Goal: Communication & Community: Ask a question

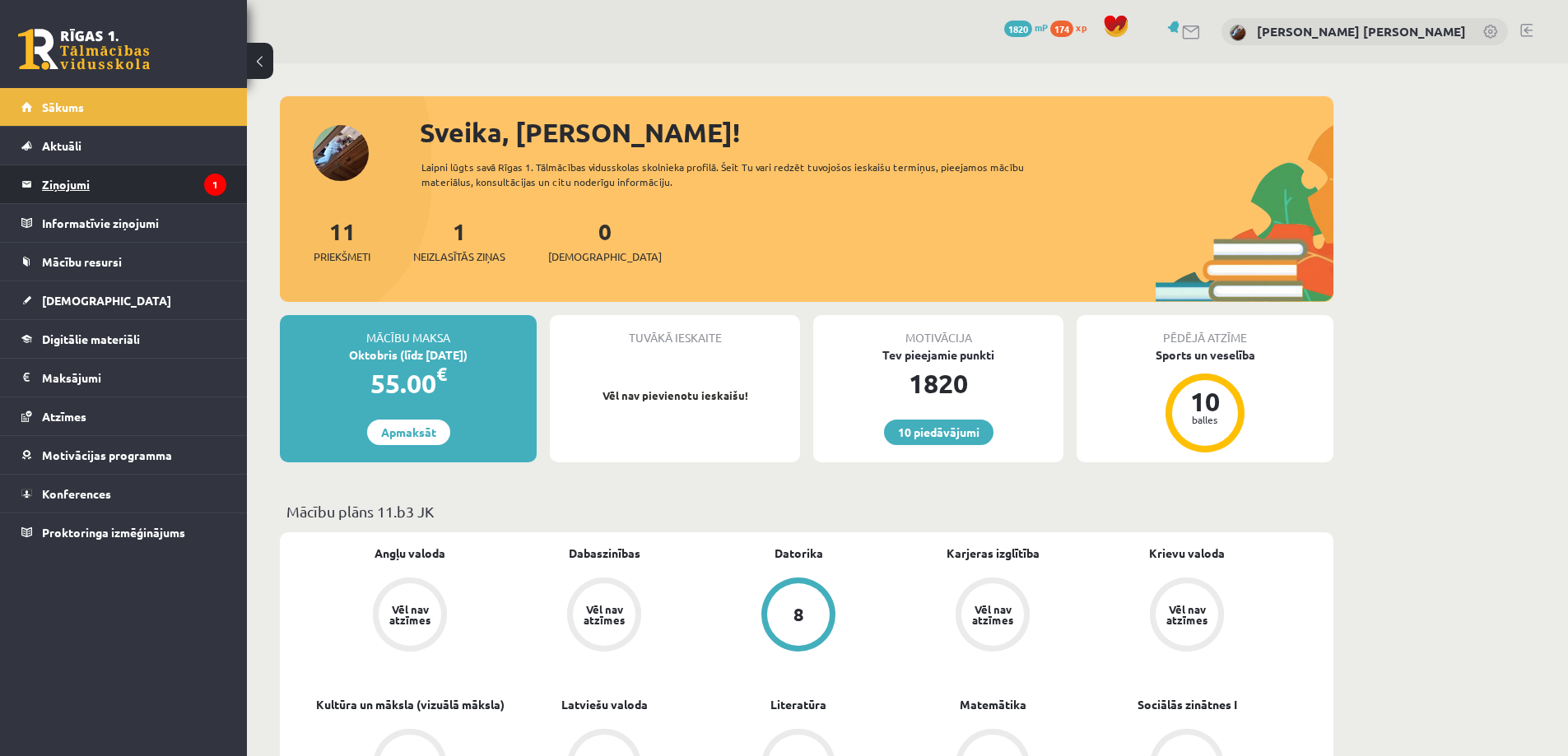
click at [119, 185] on legend "Ziņojumi 1" at bounding box center [134, 184] width 184 height 38
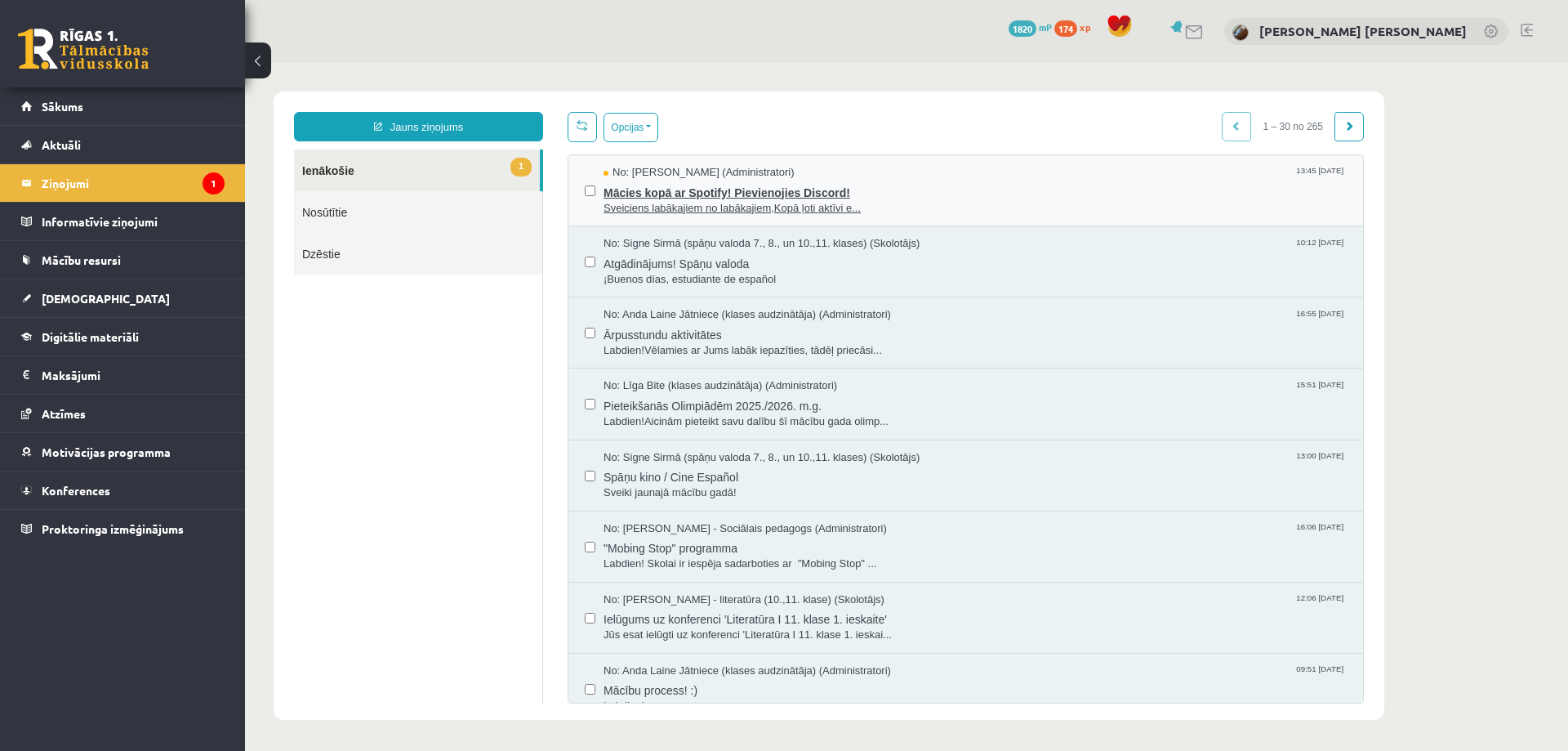
click at [679, 186] on span "Mācies kopā ar Spotify! Pievienojies Discord!" at bounding box center [975, 191] width 743 height 21
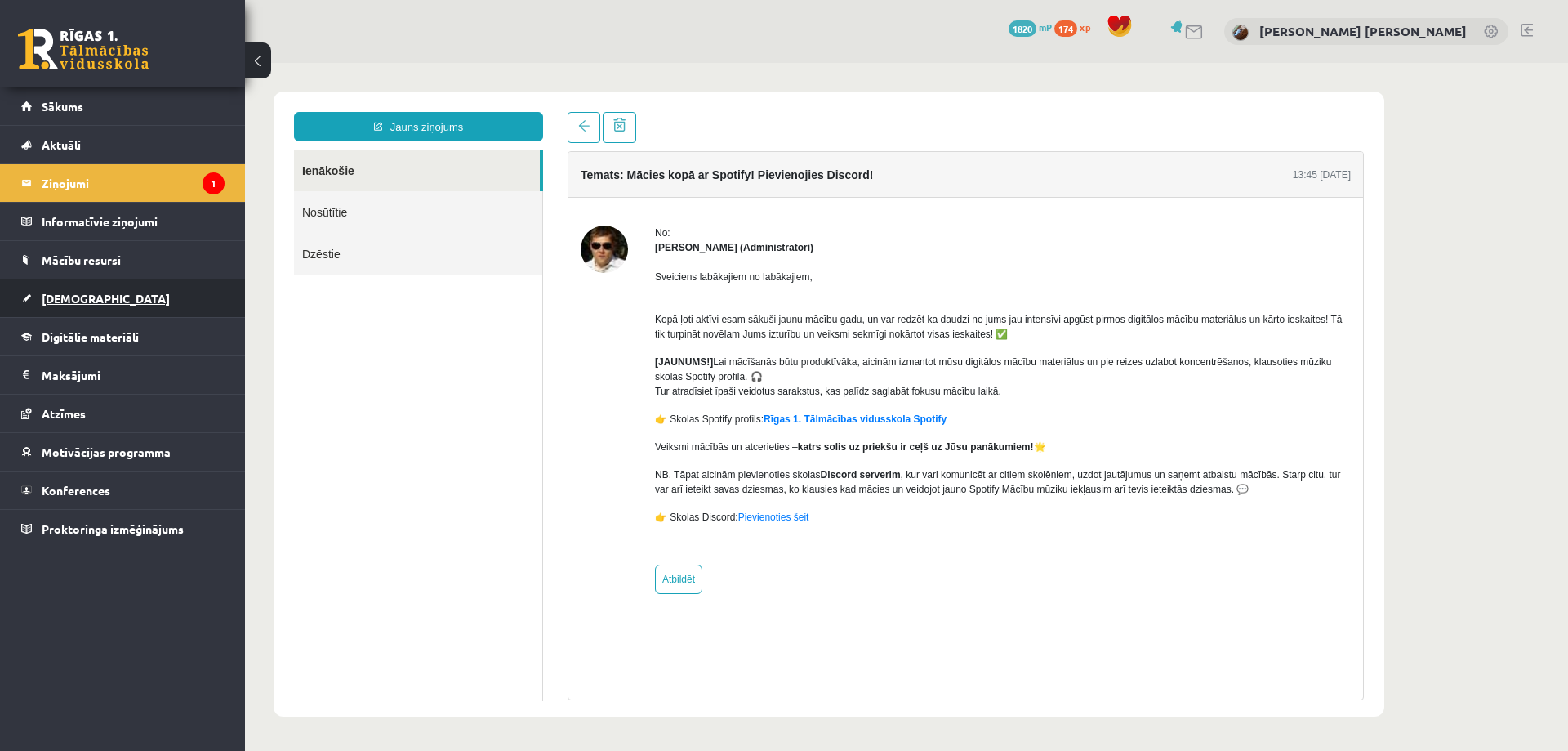
click at [56, 301] on span "[DEMOGRAPHIC_DATA]" at bounding box center [105, 299] width 128 height 15
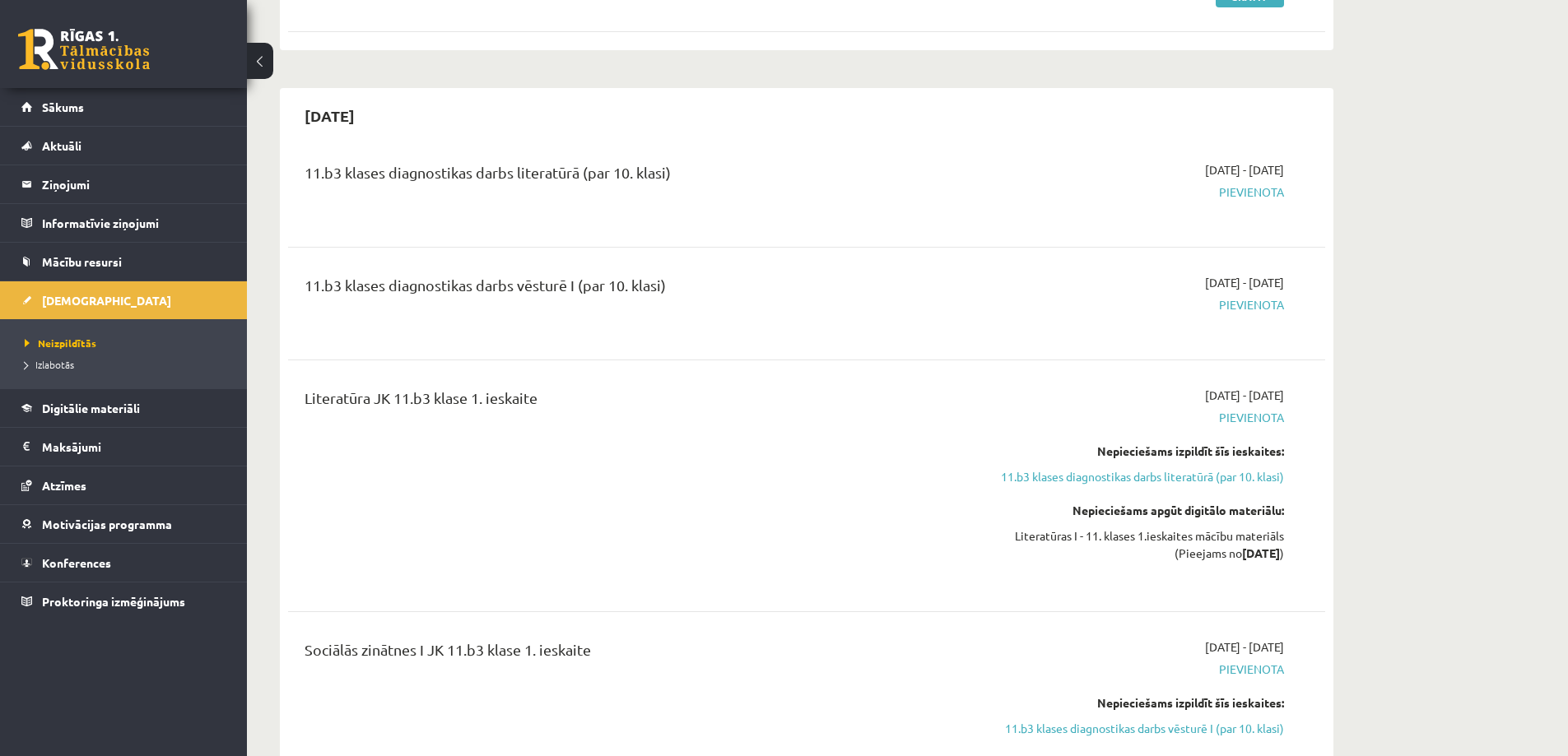
scroll to position [412, 0]
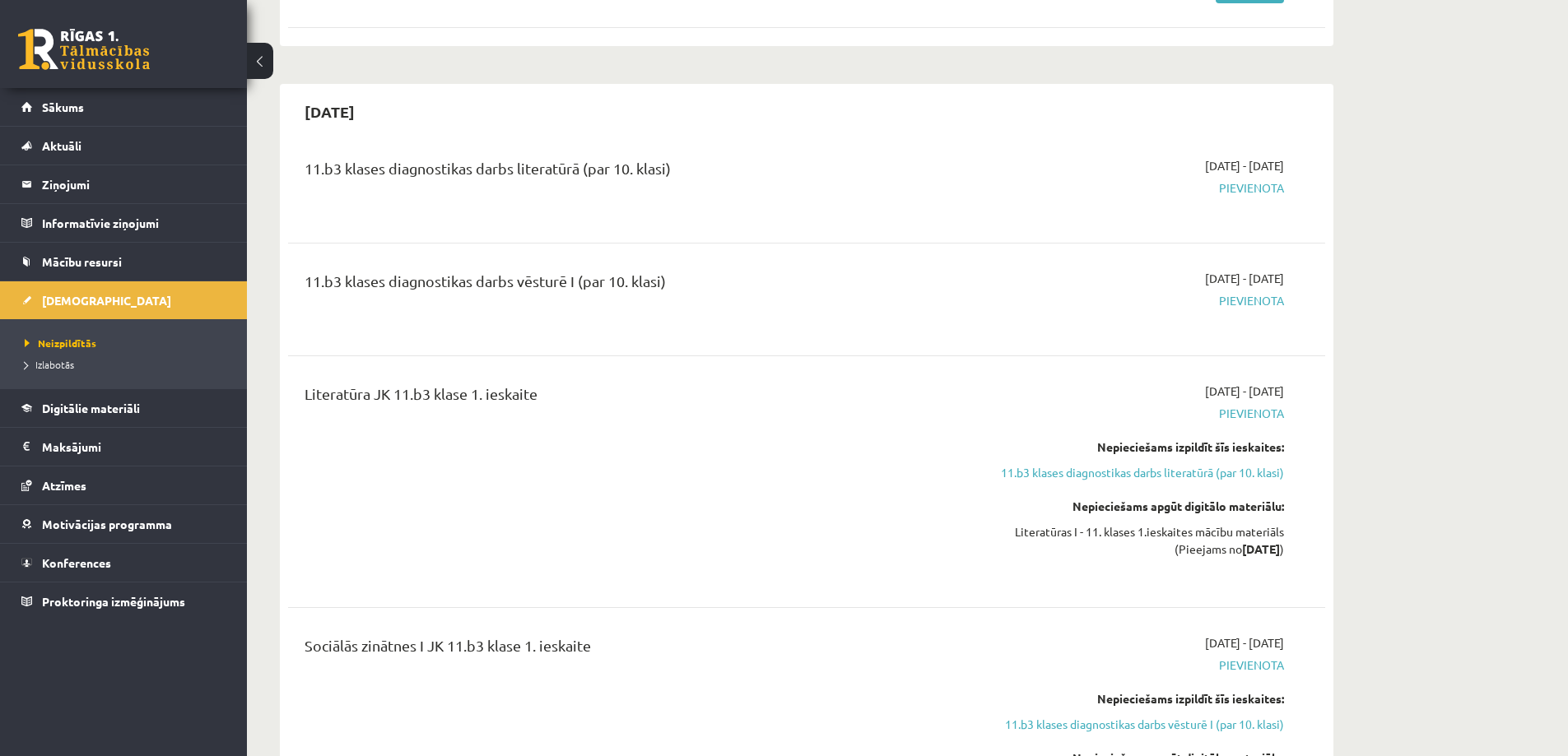
click at [1250, 190] on span "Pievienota" at bounding box center [1129, 188] width 310 height 17
click at [1238, 304] on span "Pievienota" at bounding box center [1129, 301] width 310 height 17
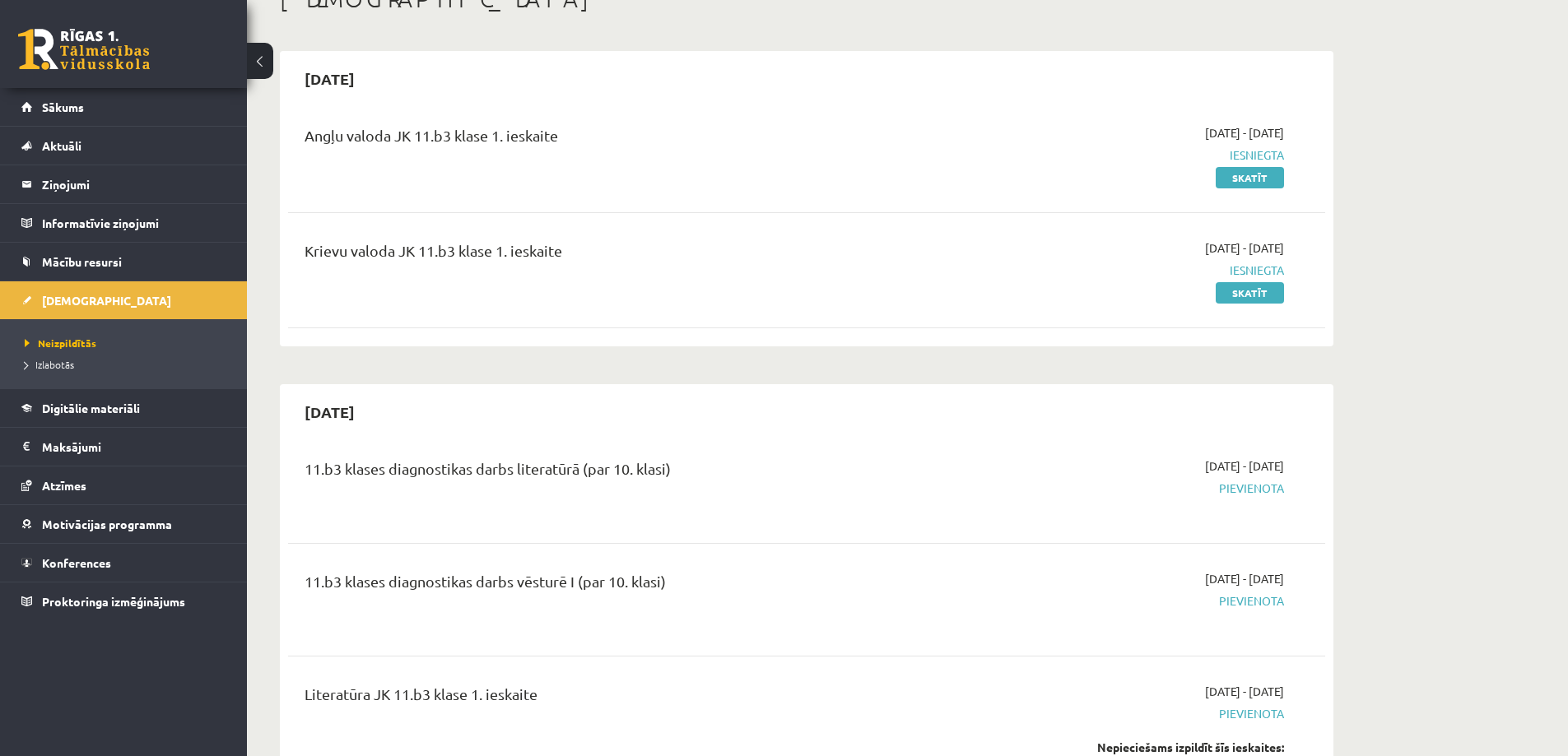
scroll to position [0, 0]
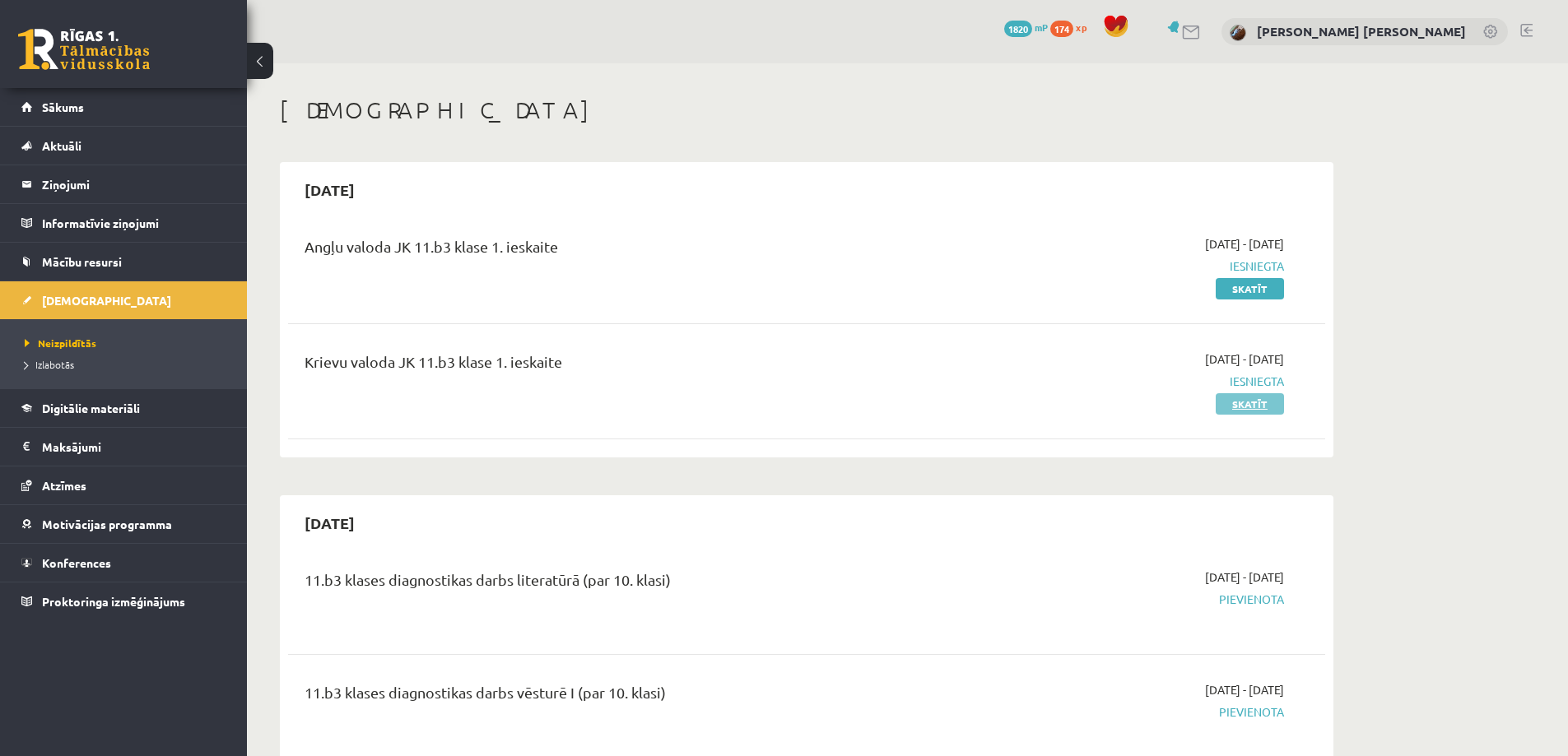
click at [1266, 401] on link "Skatīt" at bounding box center [1250, 403] width 68 height 22
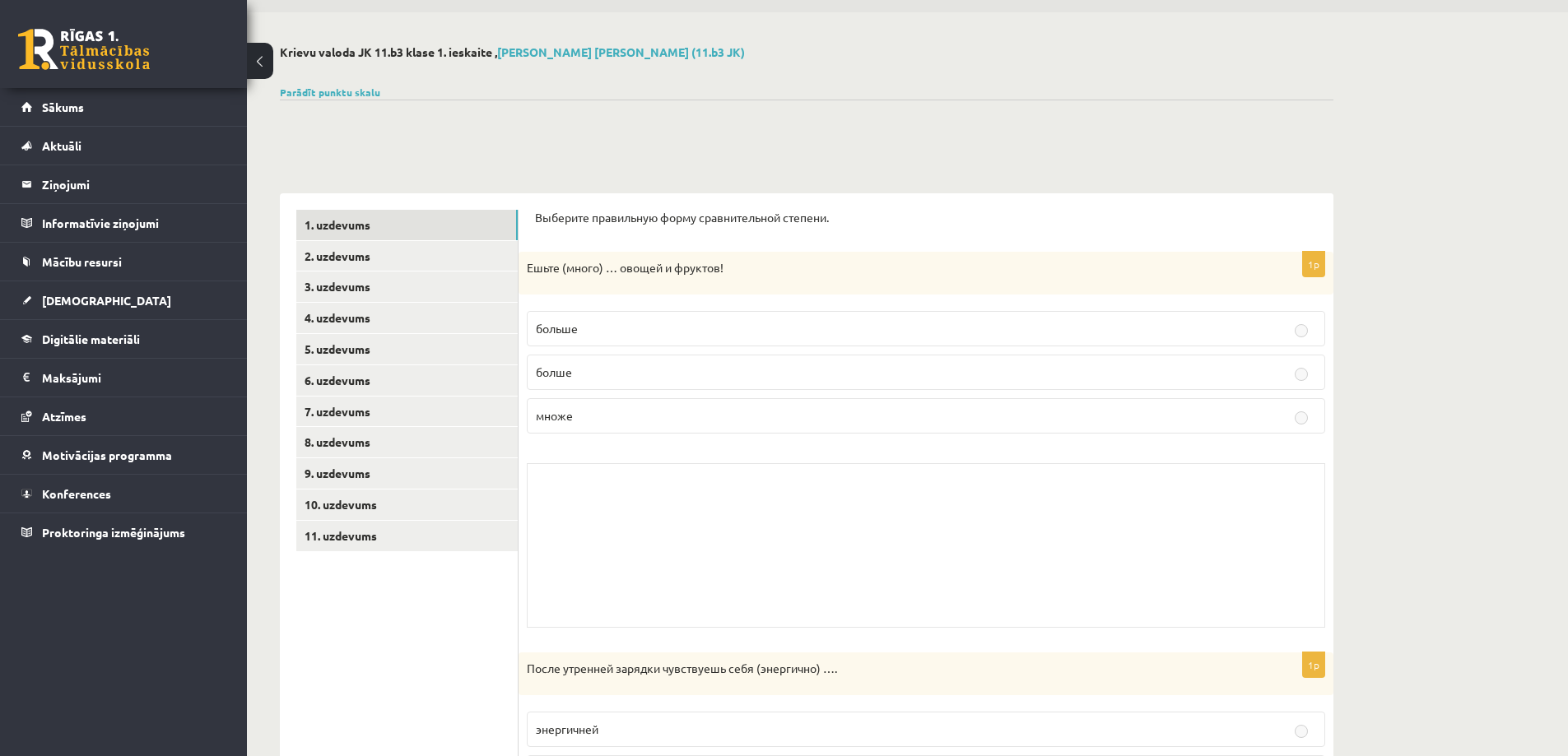
scroll to position [164, 0]
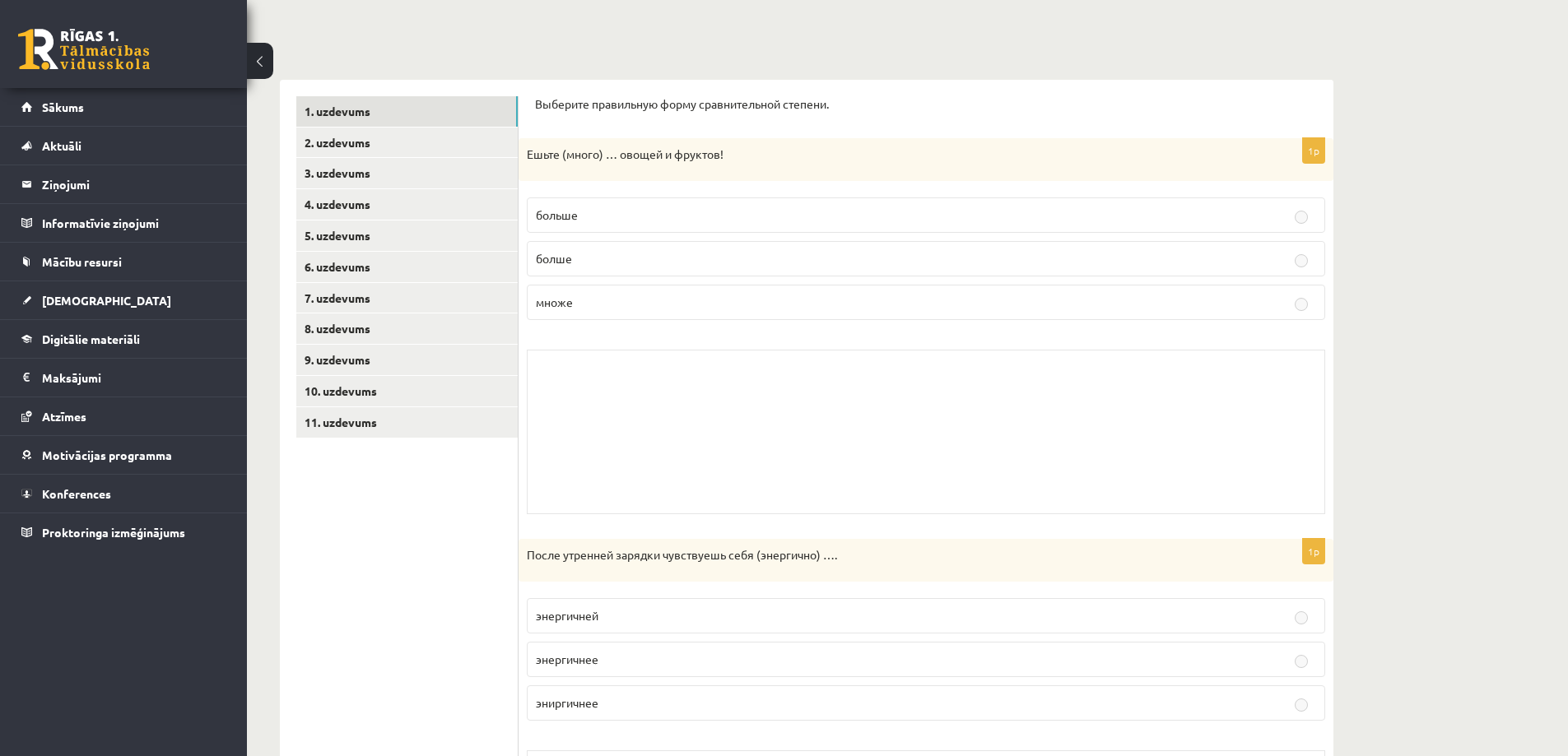
click at [82, 41] on link at bounding box center [84, 48] width 132 height 41
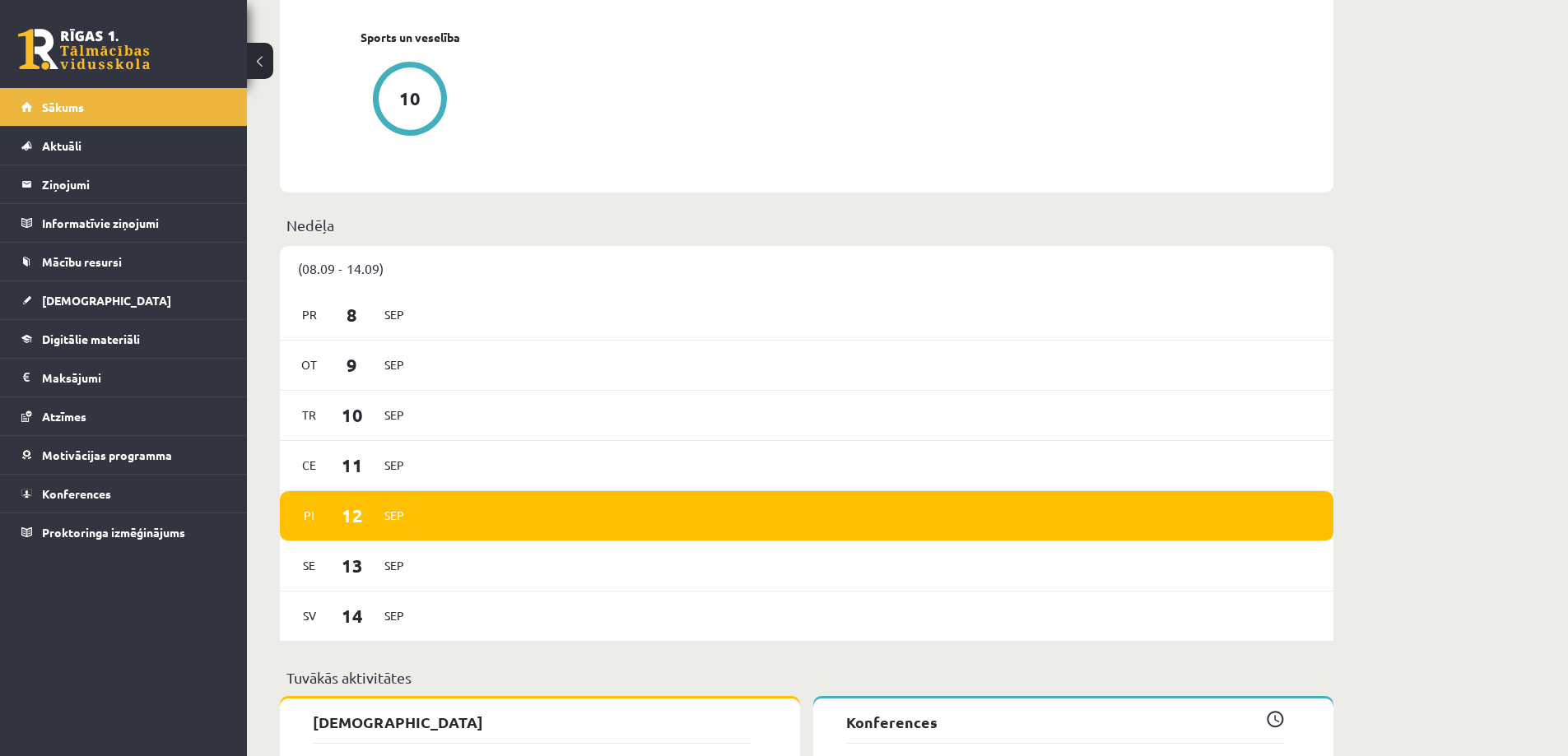
scroll to position [822, 0]
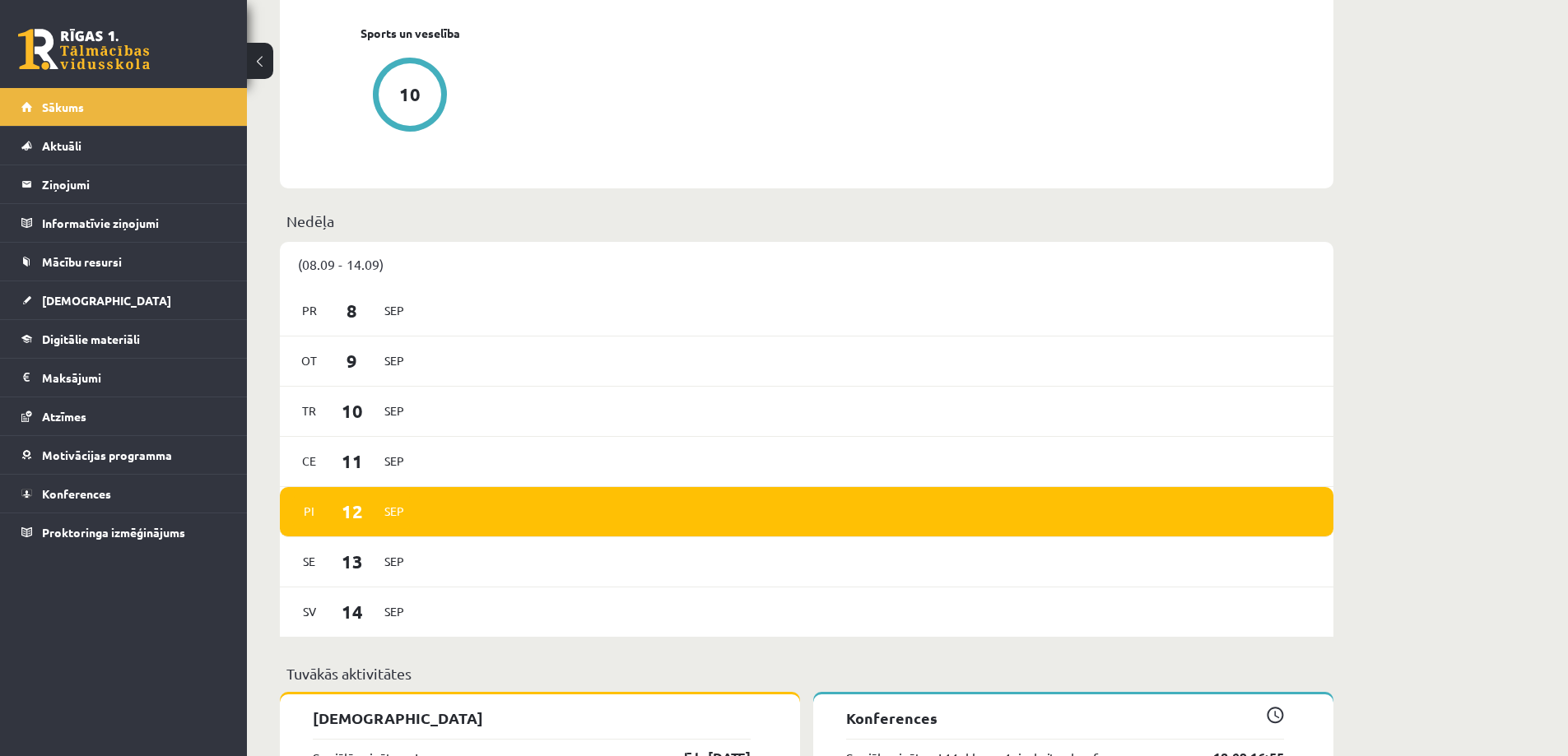
click at [9, 52] on div "10 Dāvanas 1820 mP 174 xp" at bounding box center [123, 44] width 247 height 88
click at [47, 52] on link at bounding box center [84, 48] width 132 height 41
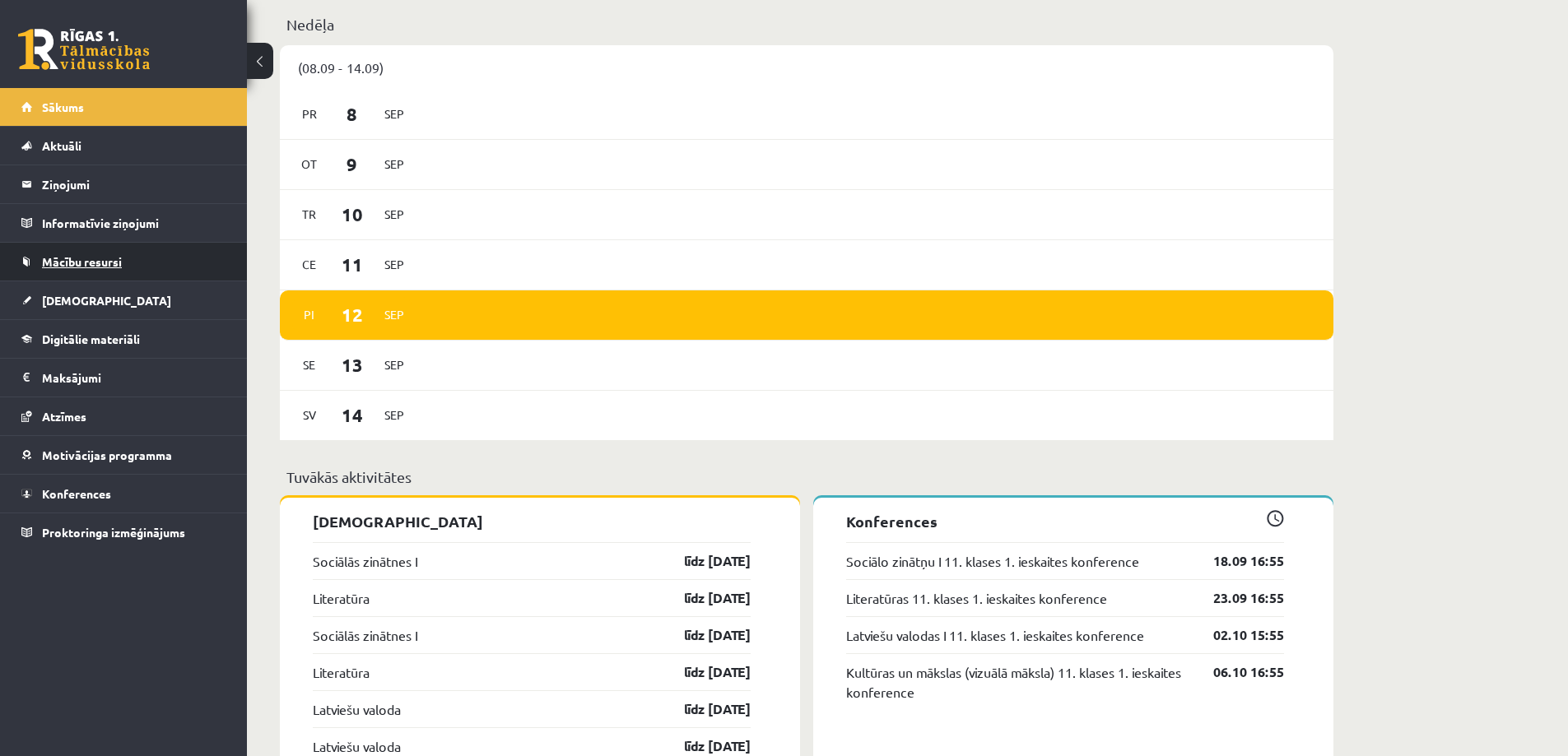
scroll to position [987, 0]
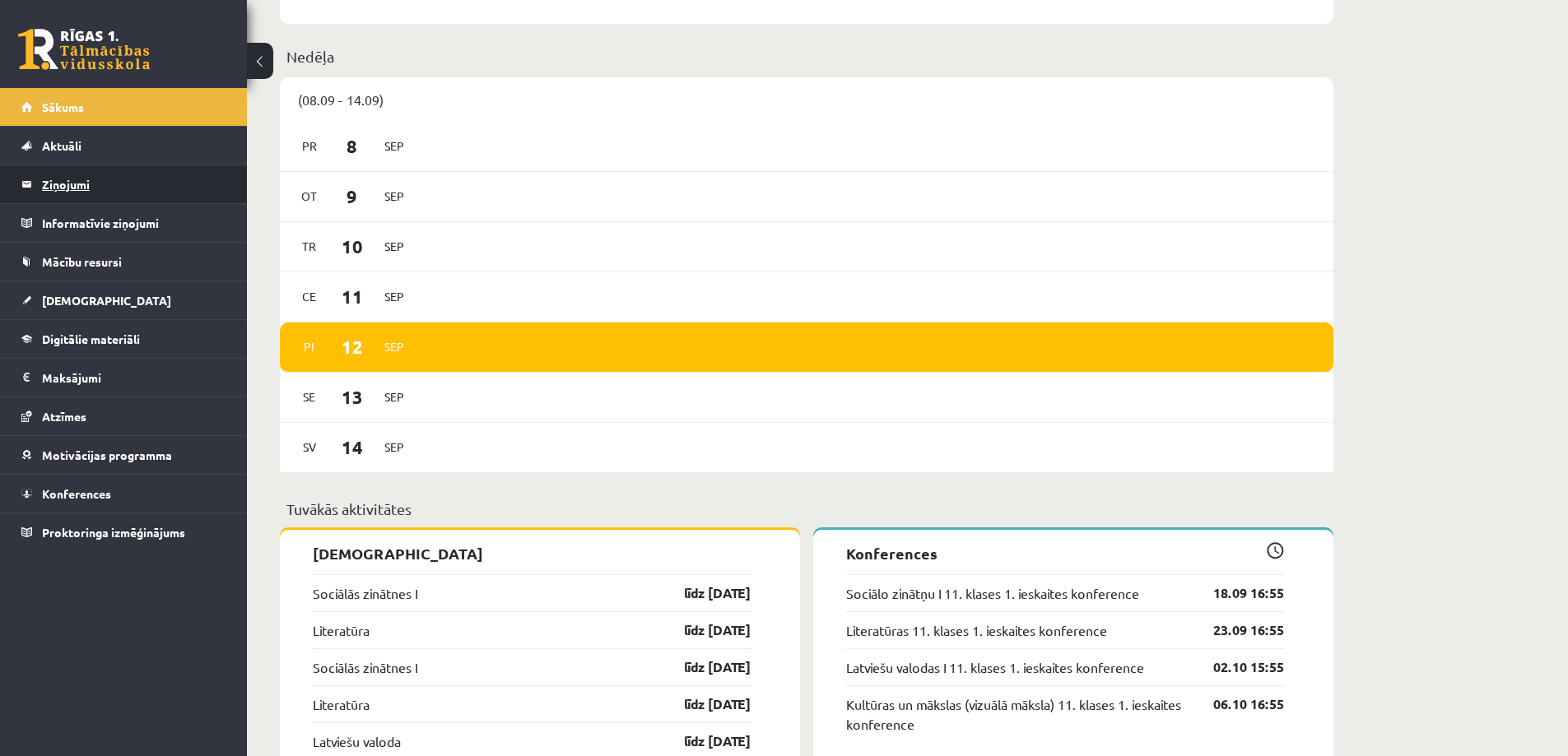
click at [83, 189] on legend "Ziņojumi 0" at bounding box center [134, 184] width 184 height 38
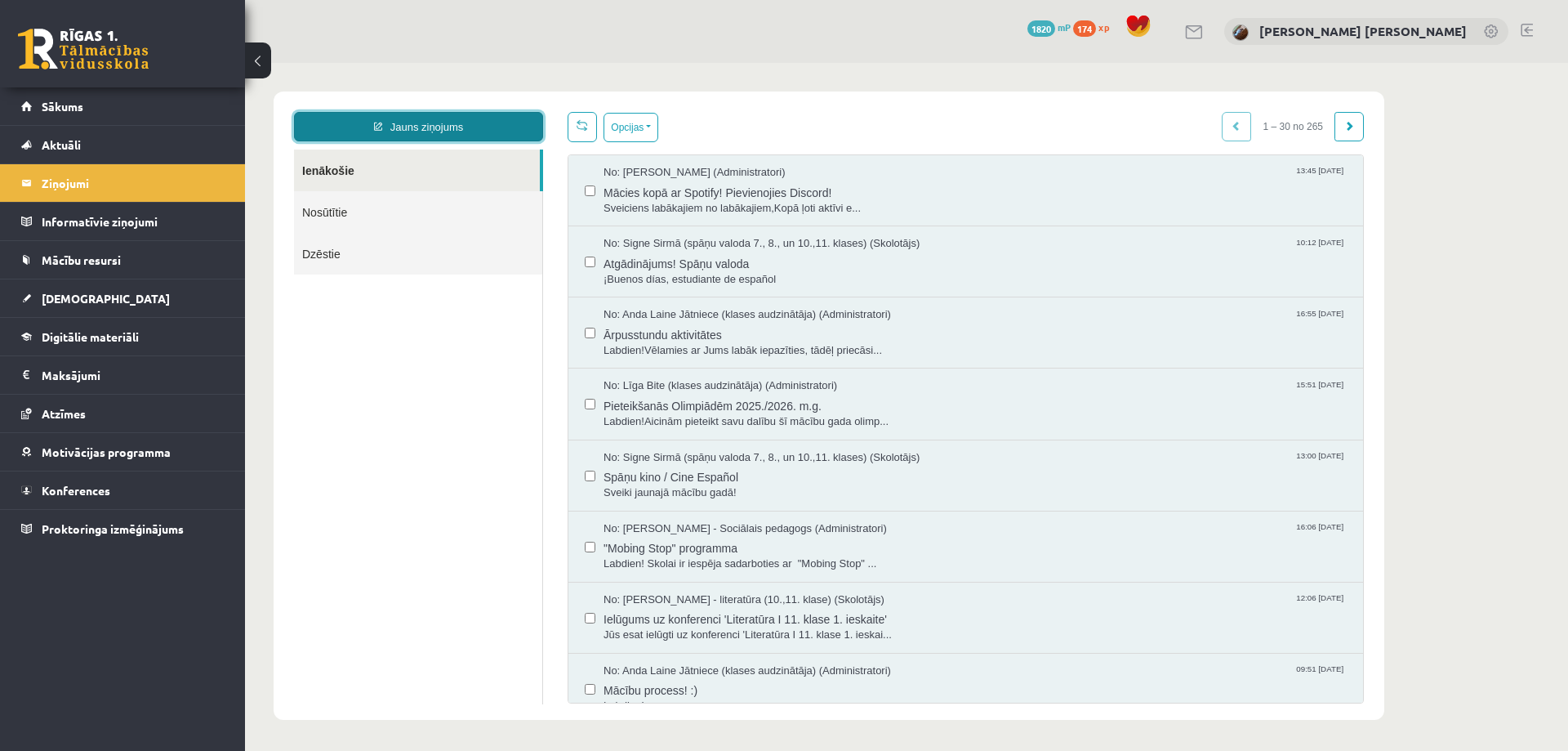
click at [457, 125] on link "Jauns ziņojums" at bounding box center [418, 126] width 249 height 29
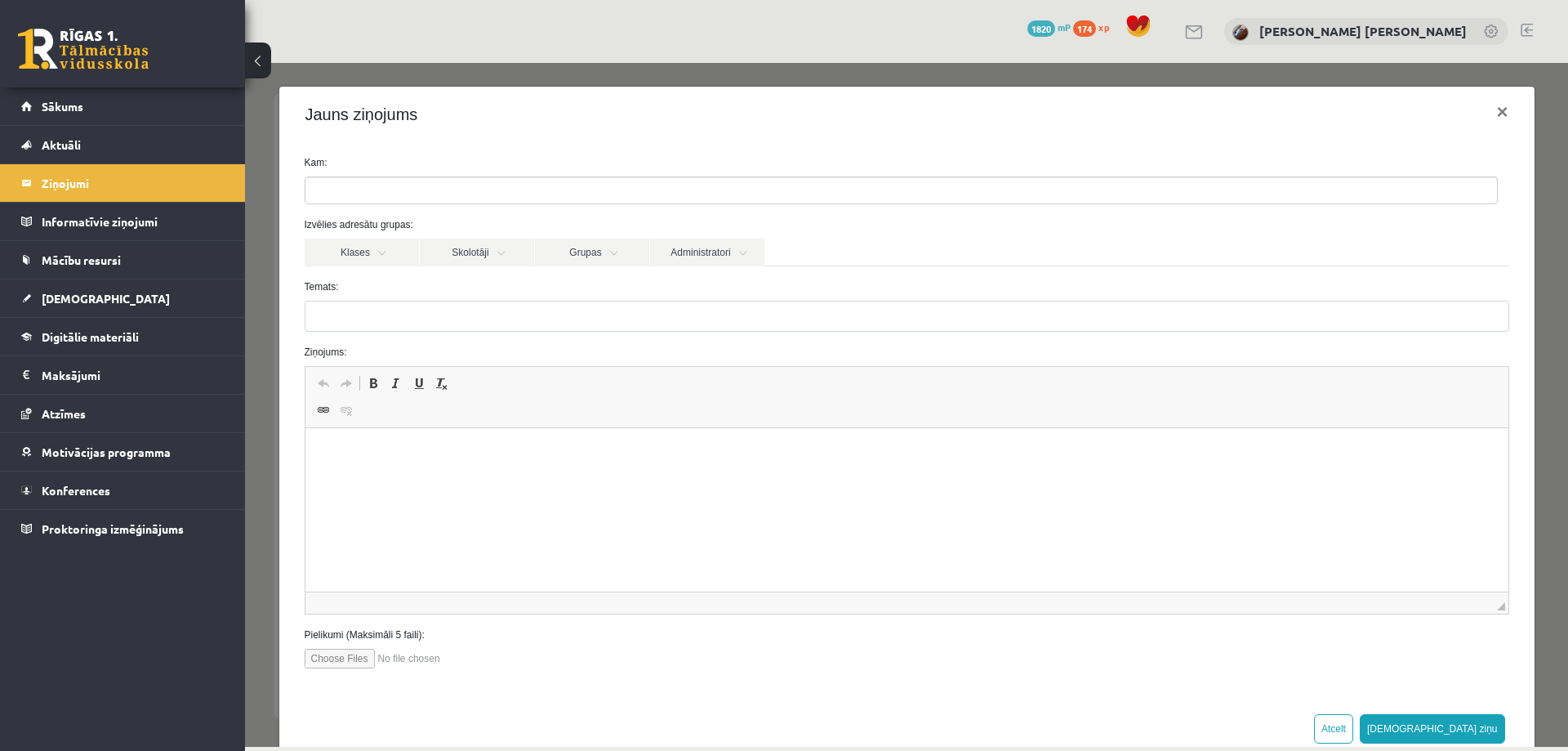
click at [390, 201] on ul at bounding box center [900, 190] width 1191 height 26
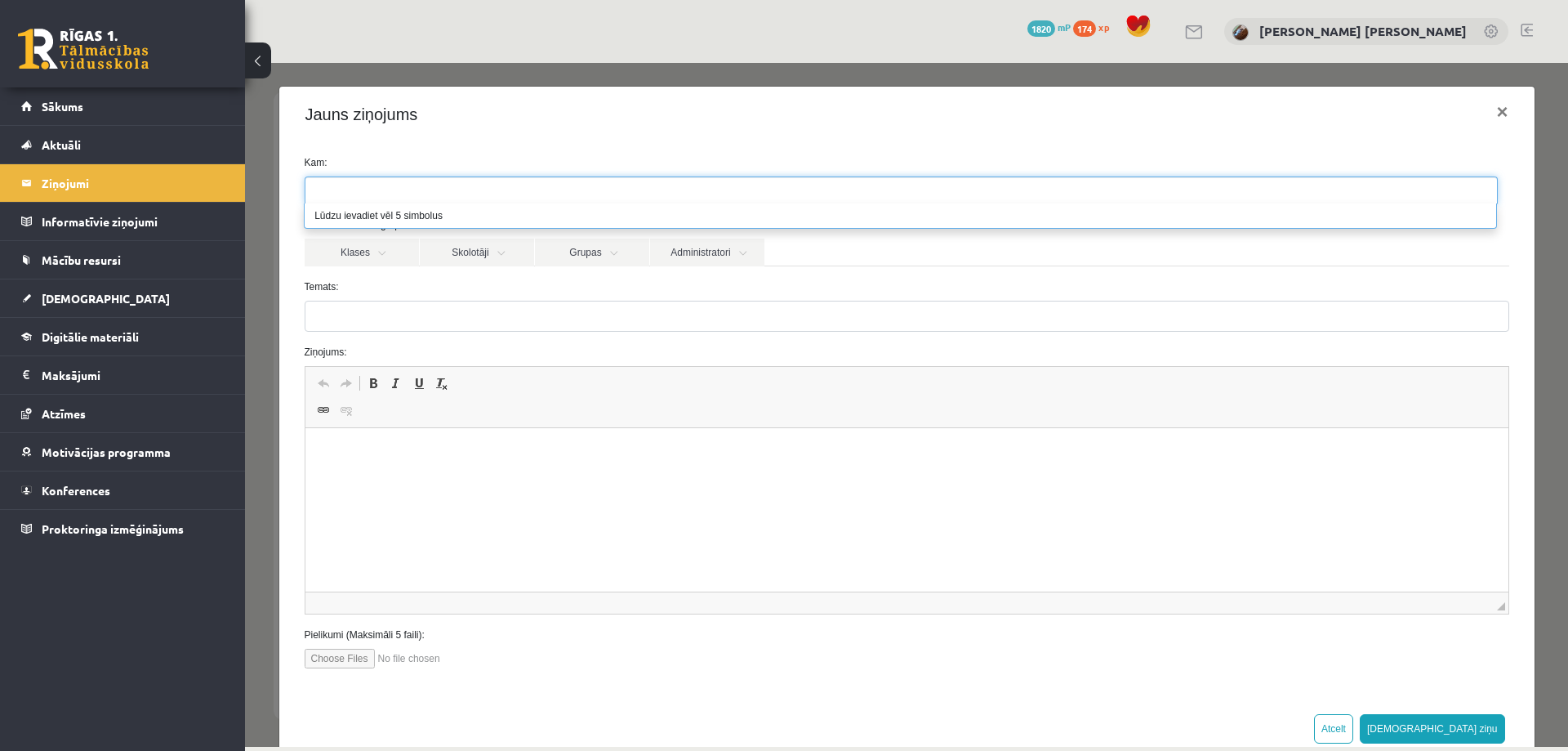
click at [402, 187] on ul at bounding box center [900, 190] width 1191 height 26
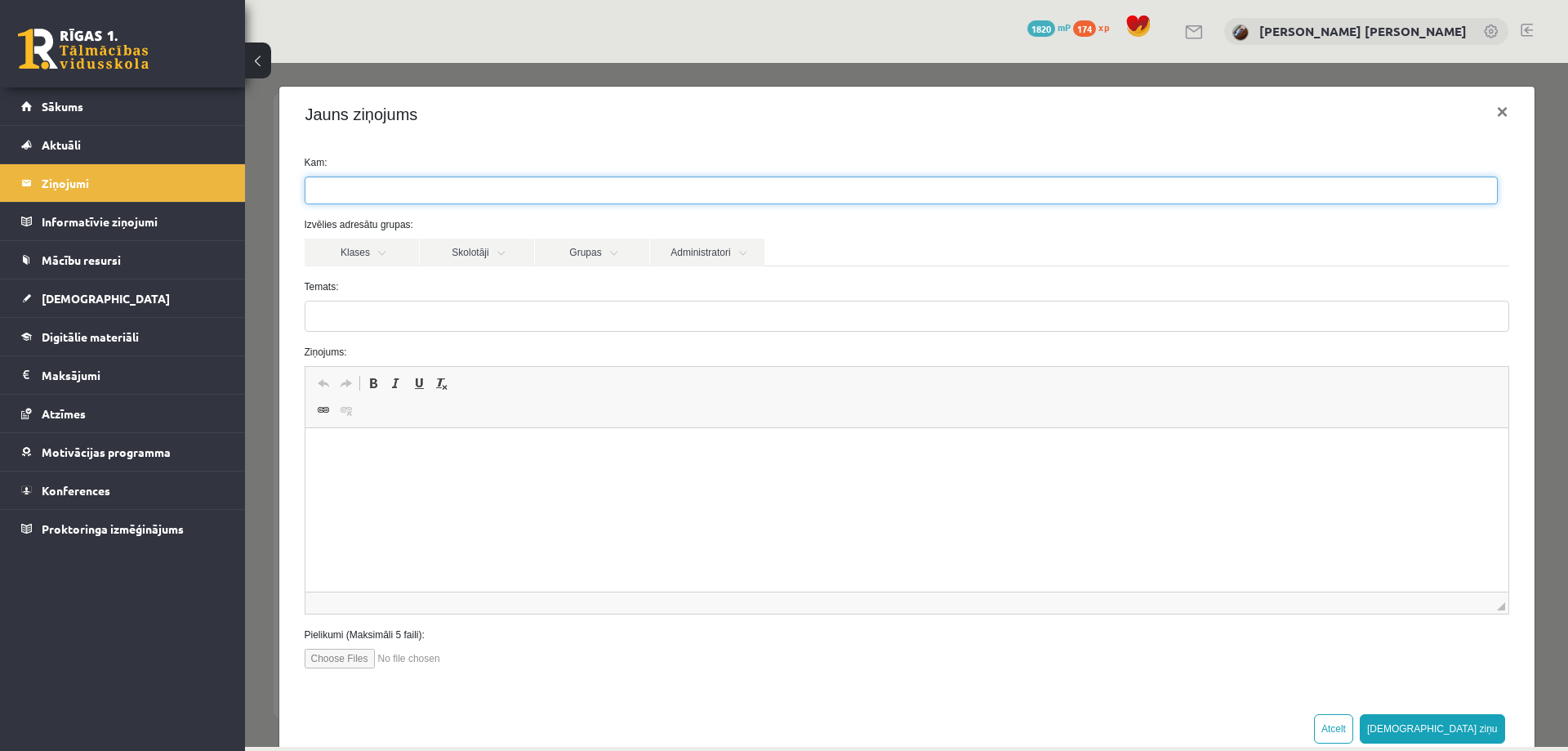
click at [431, 186] on ul at bounding box center [900, 190] width 1191 height 26
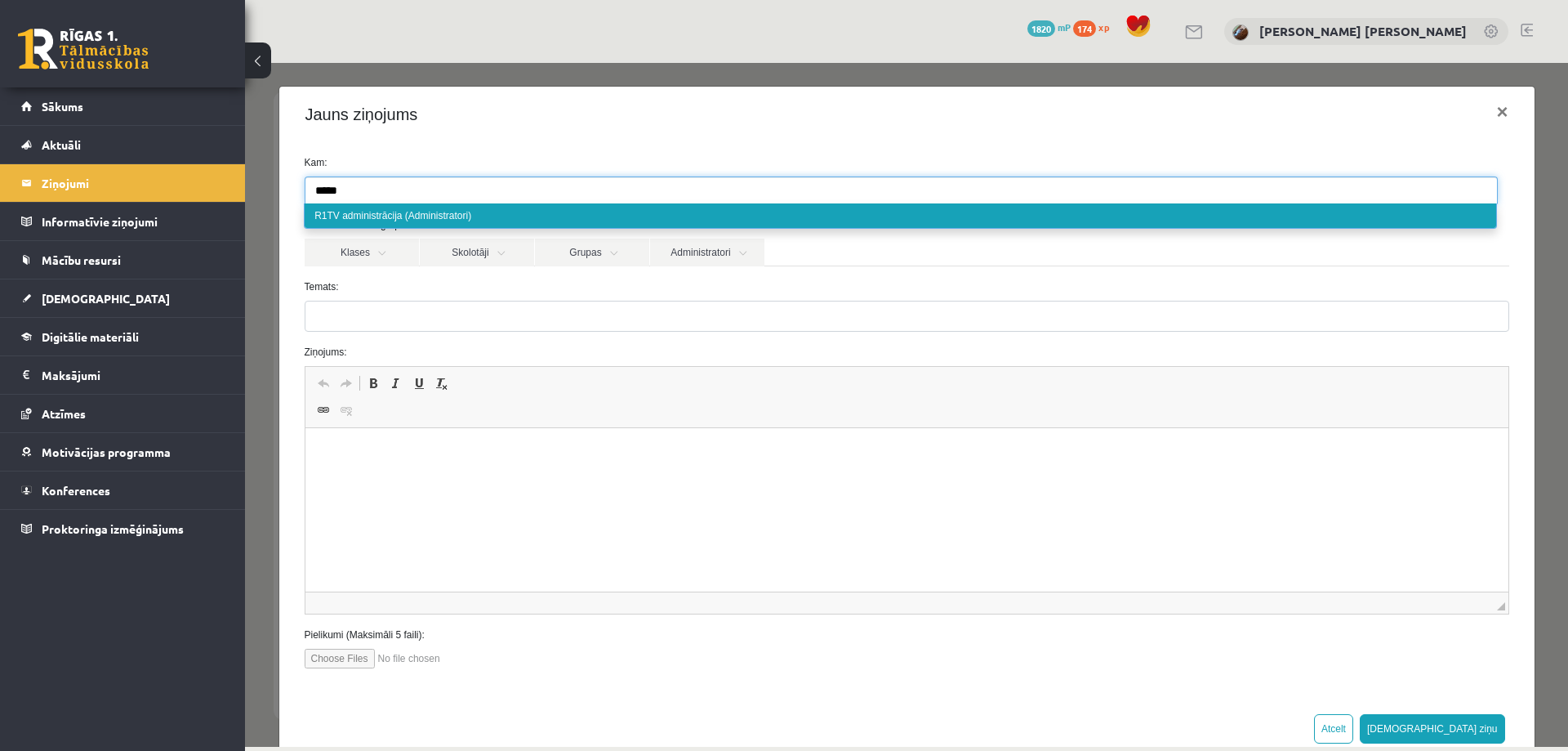
type input "*****"
select select "*****"
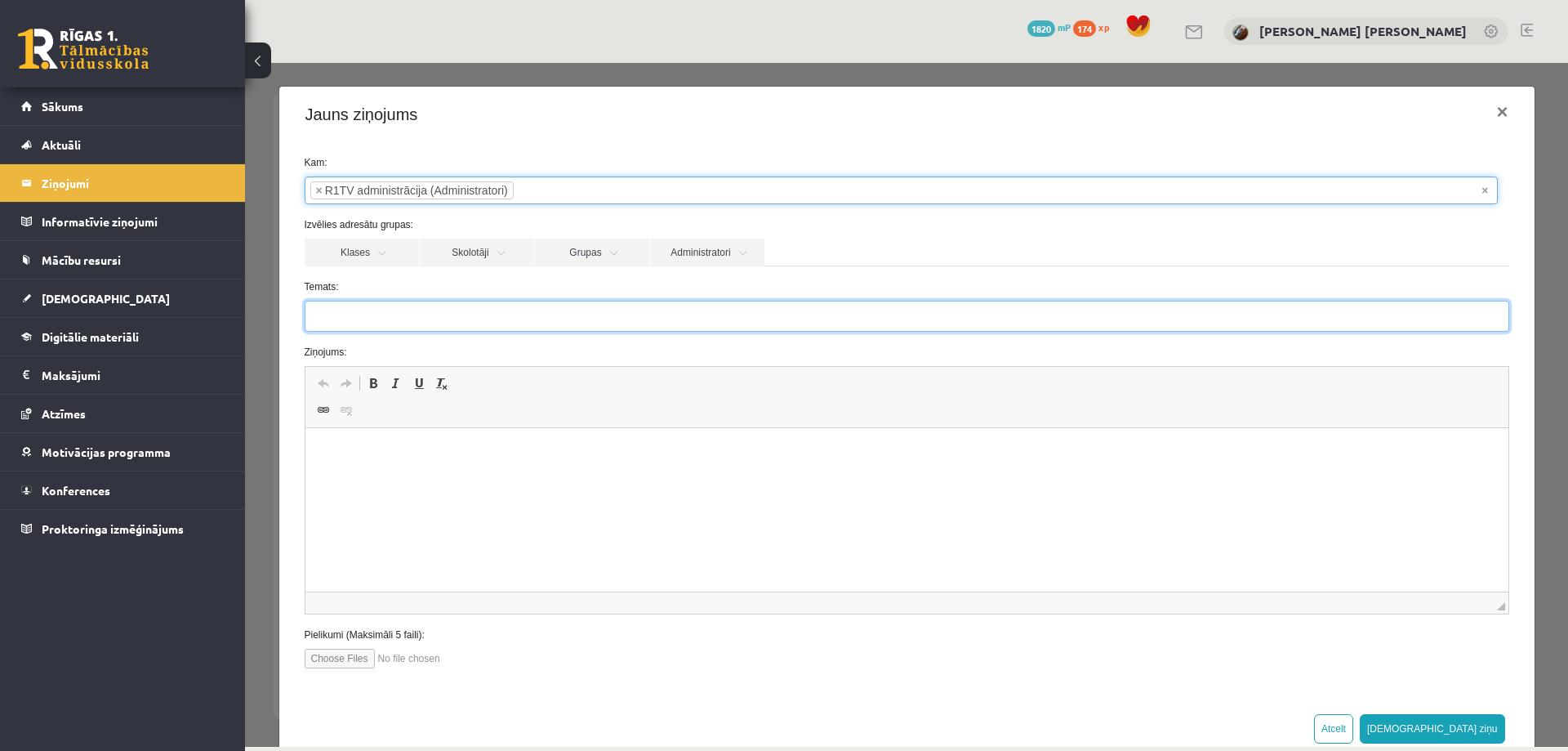
click at [377, 322] on input "Temats:" at bounding box center [906, 316] width 1204 height 31
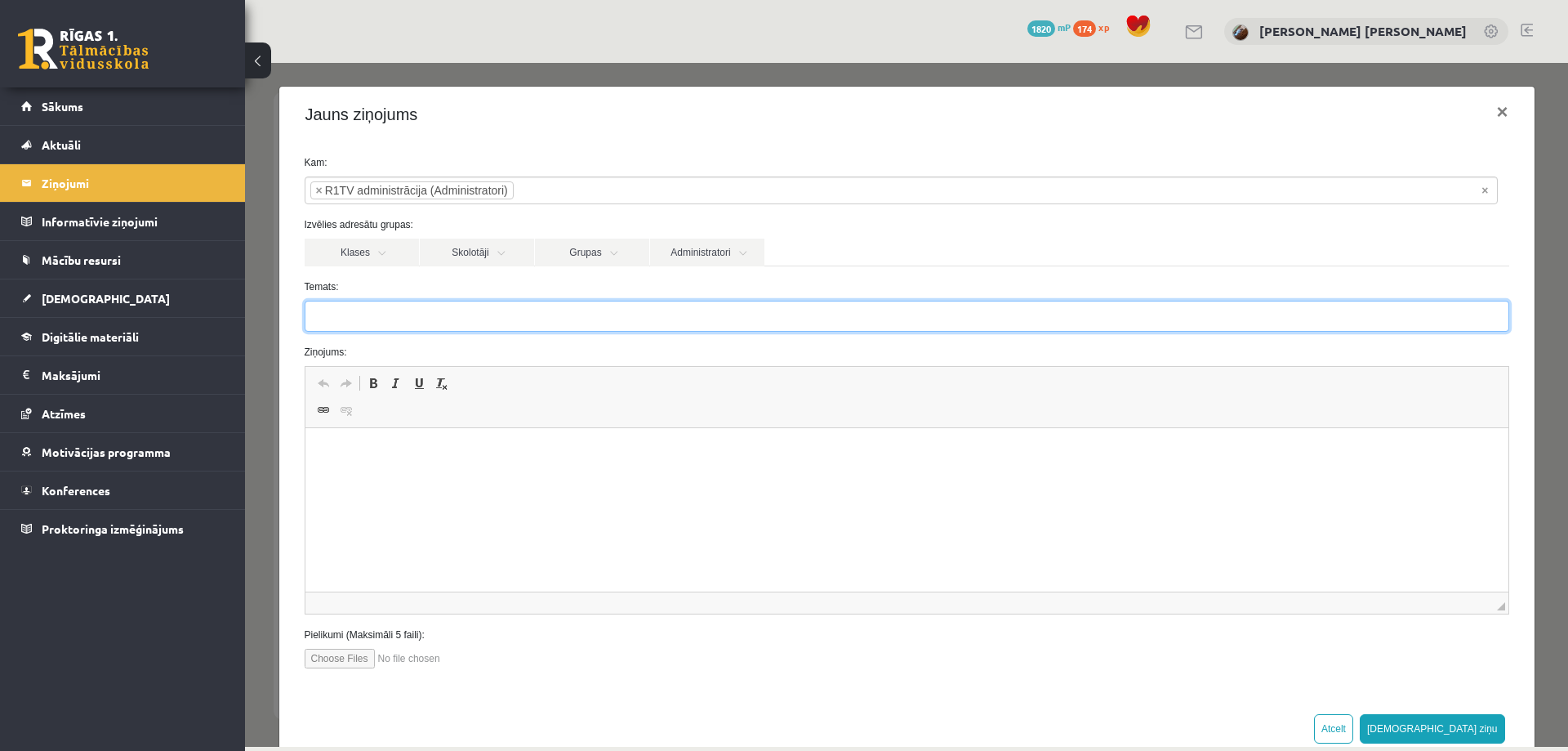
type input "*"
type input "**********"
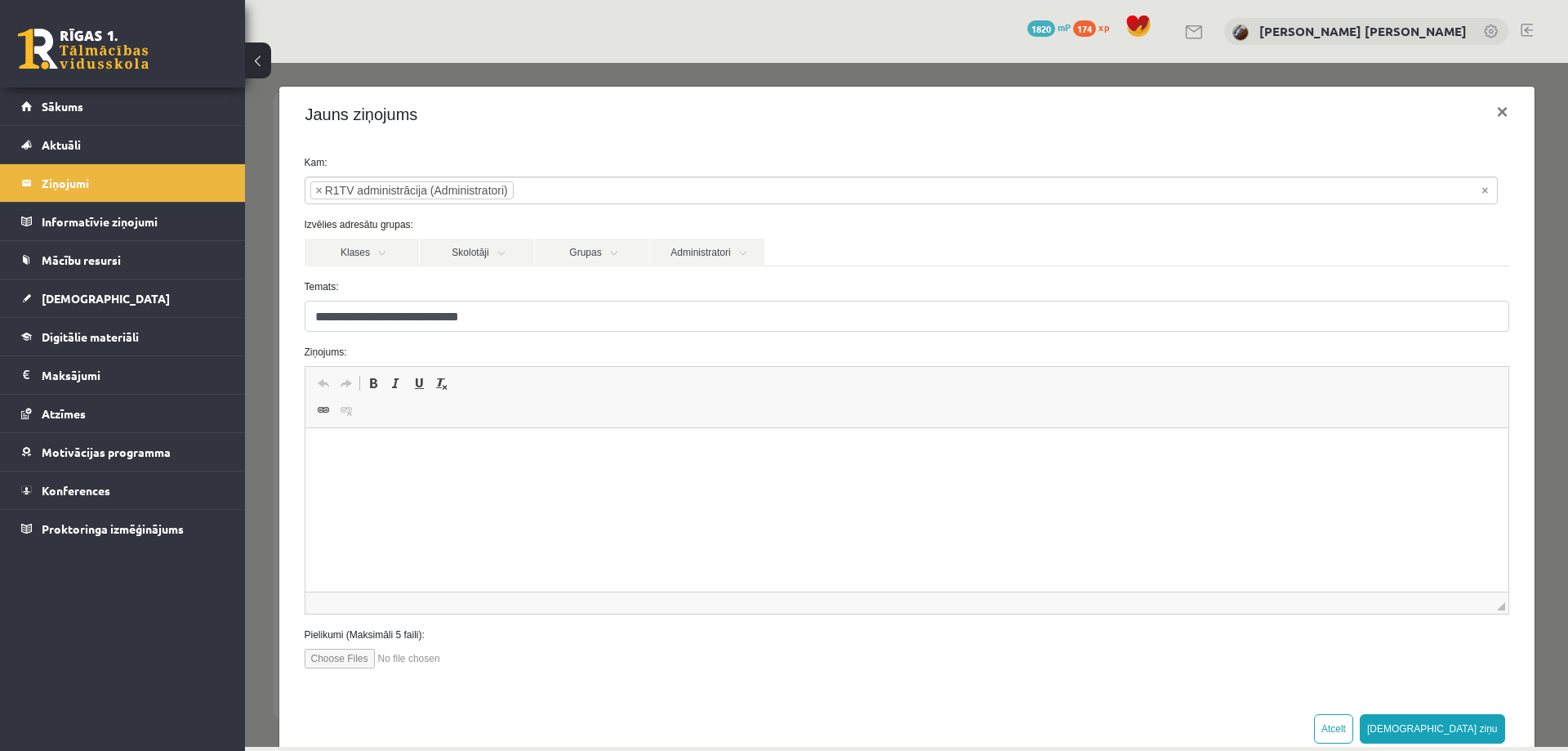
click at [414, 451] on p "Bagātinātā teksta redaktors, wiswyg-editor-47024863245280-1757677415-419" at bounding box center [906, 453] width 1171 height 17
click at [369, 475] on p "**********" at bounding box center [900, 481] width 1158 height 17
click at [505, 477] on p "**********" at bounding box center [900, 481] width 1158 height 17
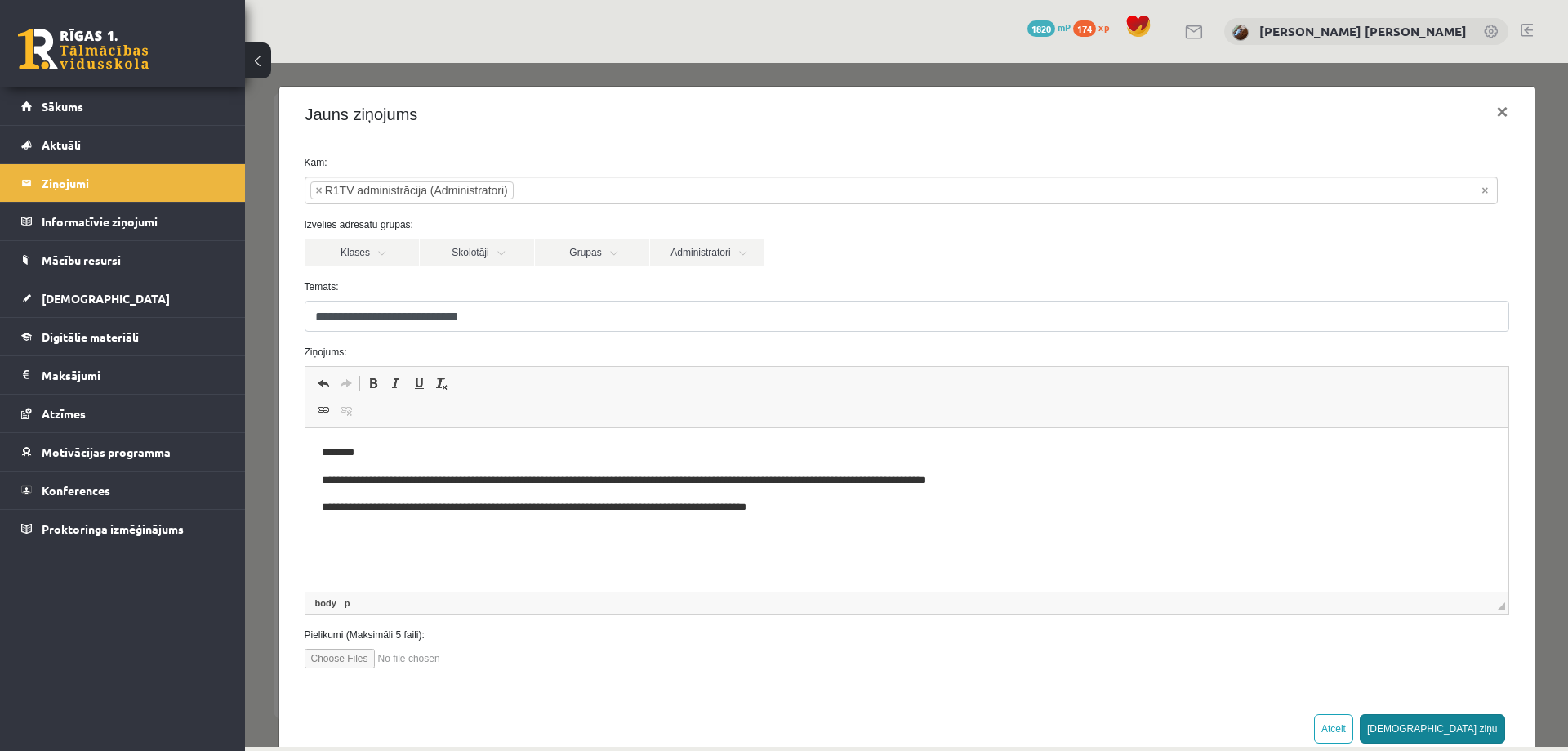
click at [1461, 735] on button "[DEMOGRAPHIC_DATA] ziņu" at bounding box center [1432, 728] width 145 height 29
